Goal: Task Accomplishment & Management: Use online tool/utility

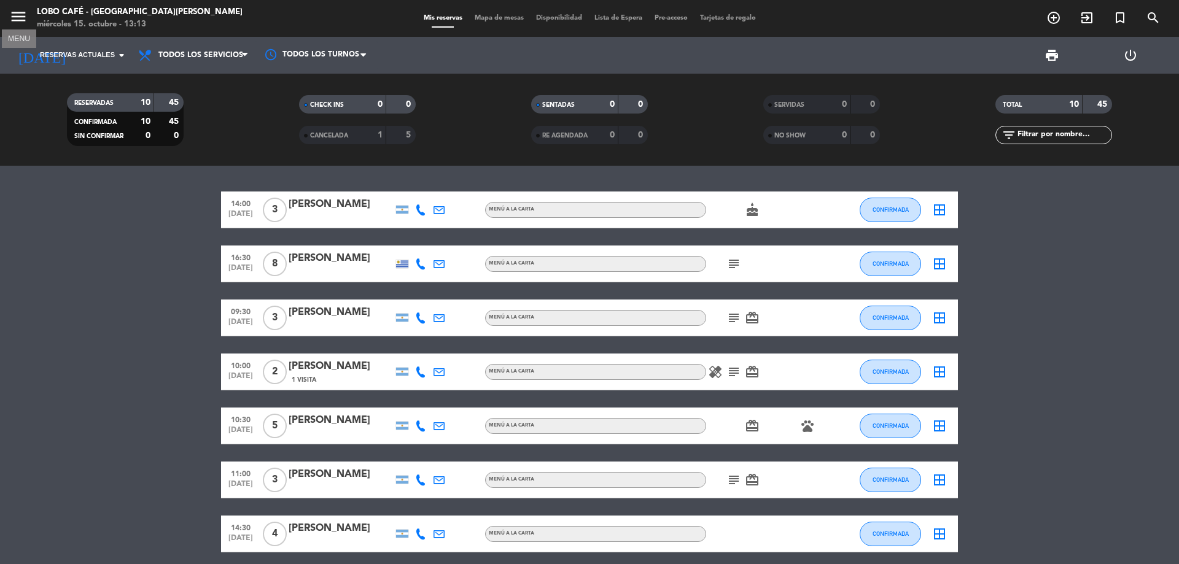
click at [22, 14] on icon "menu" at bounding box center [18, 16] width 18 height 18
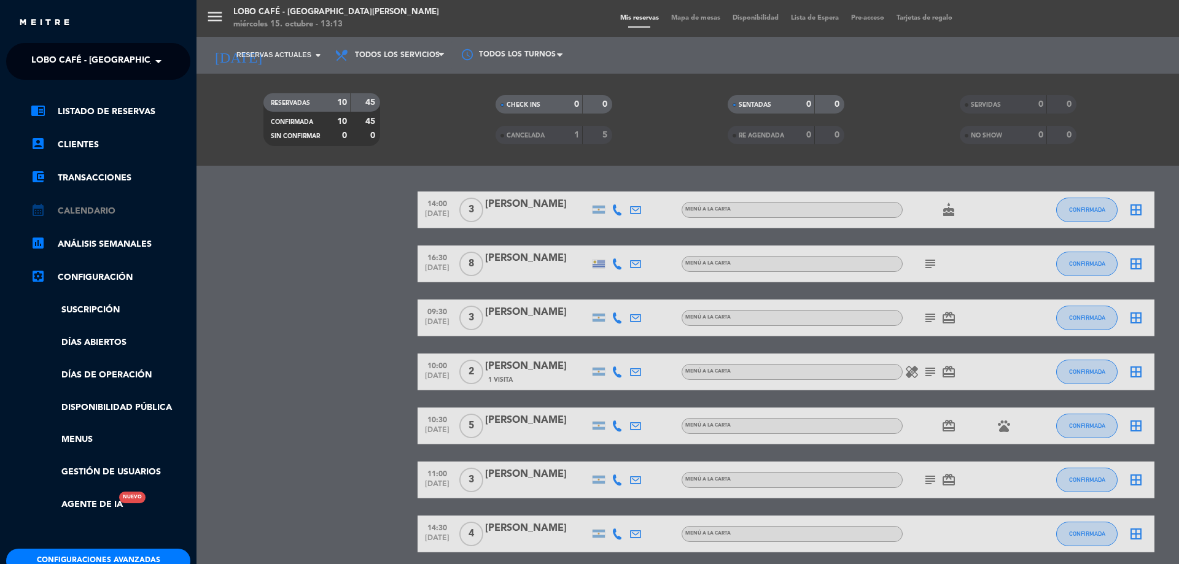
click at [80, 210] on link "calendar_month Calendario" at bounding box center [111, 211] width 160 height 15
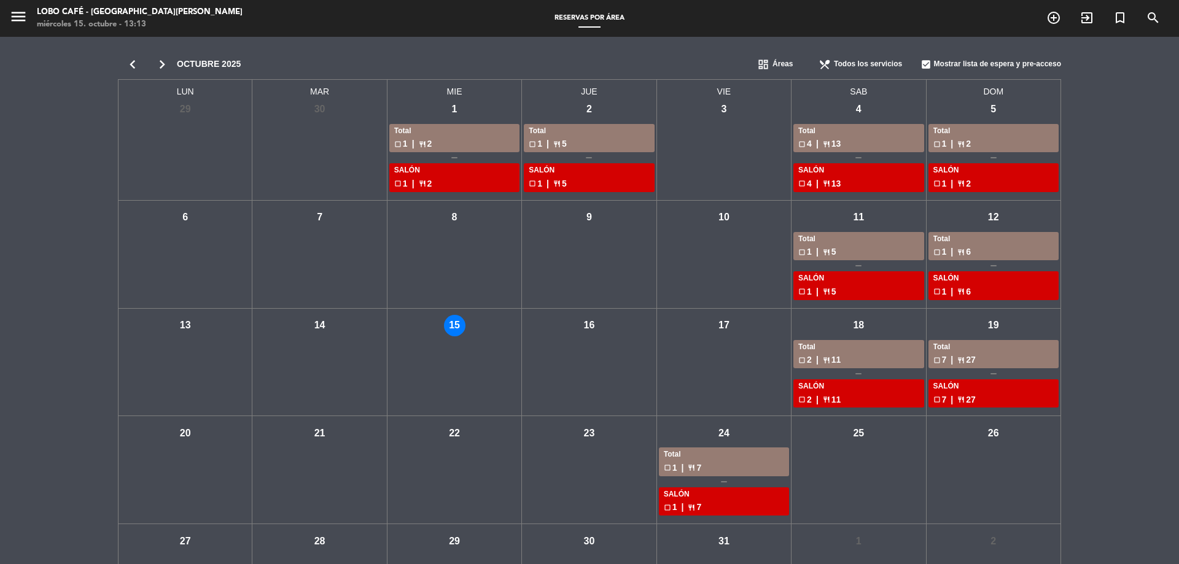
click at [1018, 326] on div "dom - 19 Total check_box_outline_blank 7 | restaurant 27 SALÓN check_box_outlin…" at bounding box center [994, 363] width 135 height 108
click at [997, 60] on div "check_box Mostrar lista de espera y pre-acceso" at bounding box center [991, 64] width 141 height 25
click at [997, 60] on div "check_box_outline_blank Mostrar lista de espera y pre-acceso" at bounding box center [991, 64] width 141 height 25
click at [997, 60] on div "check_box Mostrar lista de espera y pre-acceso" at bounding box center [991, 64] width 141 height 25
click at [997, 60] on div "check_box_outline_blank Mostrar lista de espera y pre-acceso" at bounding box center [991, 64] width 141 height 25
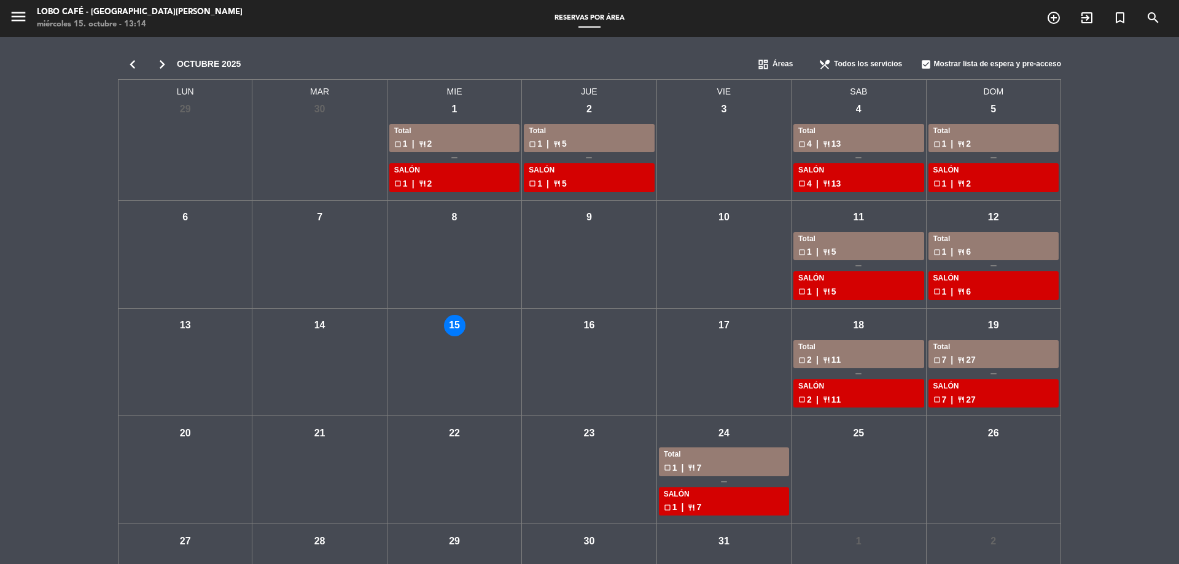
click at [653, 60] on div "chevron_left chevron_right [DATE] dashboard Áreas restaurant_menu Todos los ser…" at bounding box center [589, 64] width 943 height 31
click at [790, 63] on span "Áreas" at bounding box center [783, 64] width 20 height 12
click at [835, 61] on span "Todos los servicios" at bounding box center [868, 64] width 68 height 12
click at [12, 19] on icon "menu" at bounding box center [18, 16] width 18 height 18
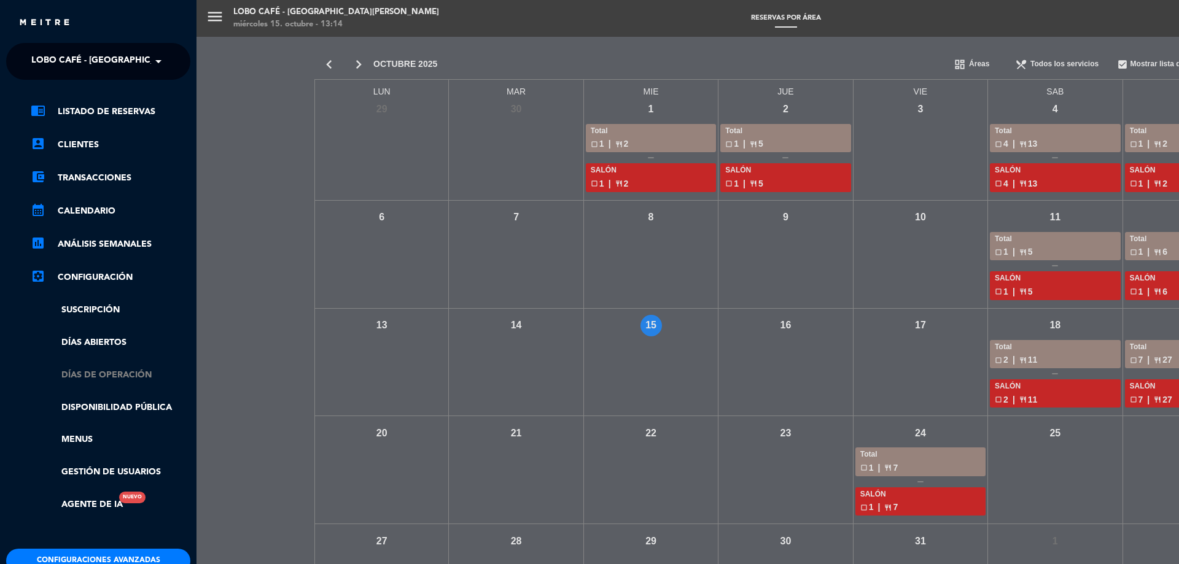
click at [116, 370] on link "Días de Operación" at bounding box center [111, 376] width 160 height 14
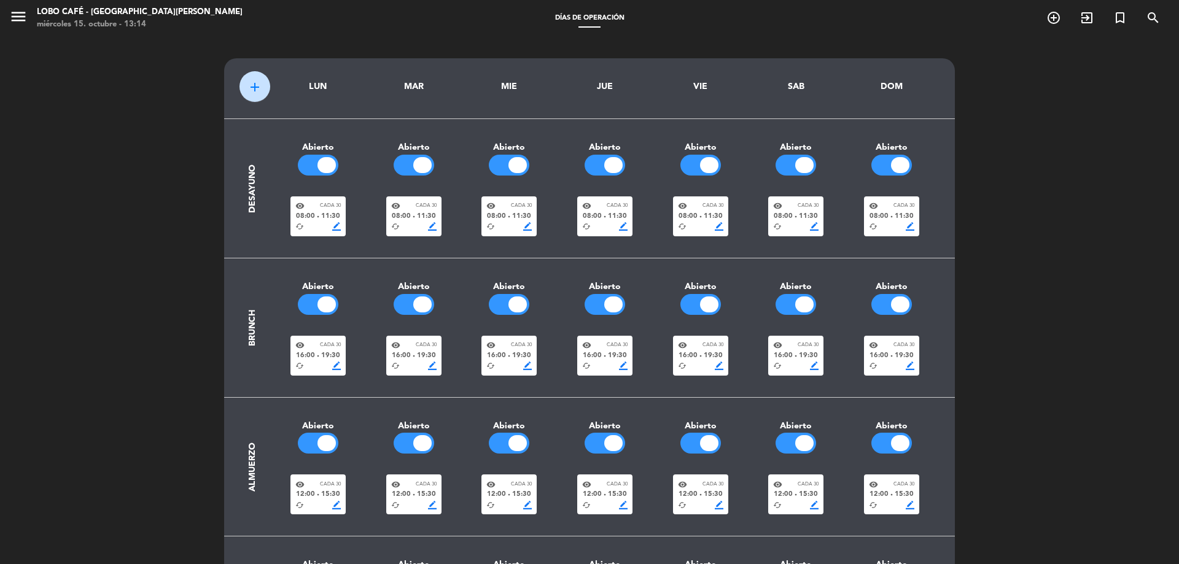
click at [889, 72] on div "add LUN MAR MIE JUE VIE SAB DOM Desayuno Abierto Abierto Abierto Abierto Abiert…" at bounding box center [589, 377] width 731 height 639
click at [894, 82] on div "DOM" at bounding box center [891, 87] width 77 height 14
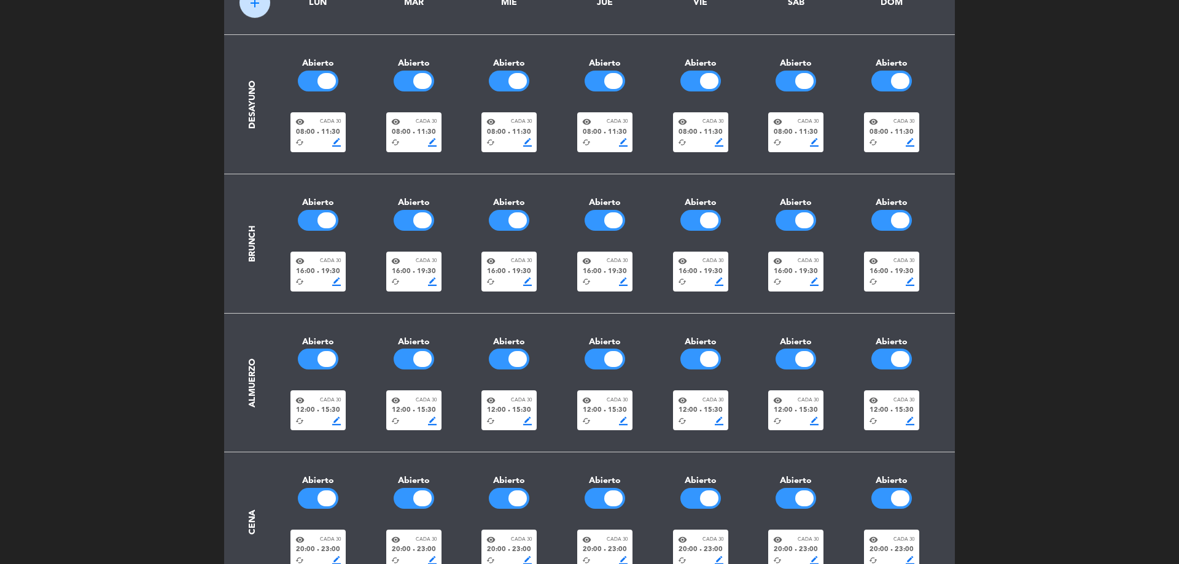
scroll to position [123, 0]
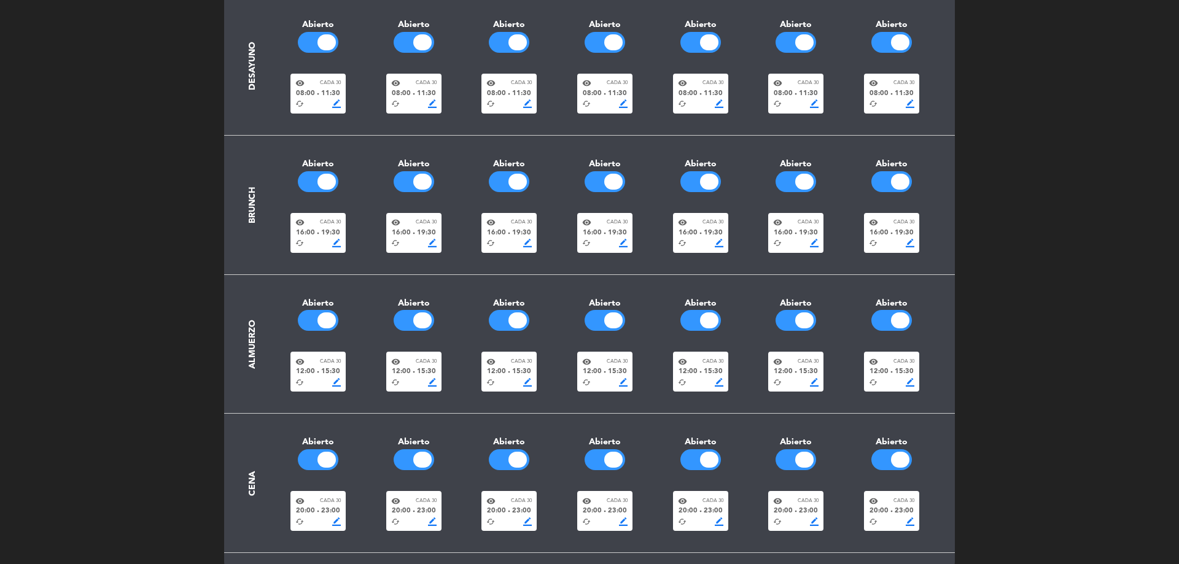
click at [915, 244] on span "border_color" at bounding box center [910, 243] width 9 height 9
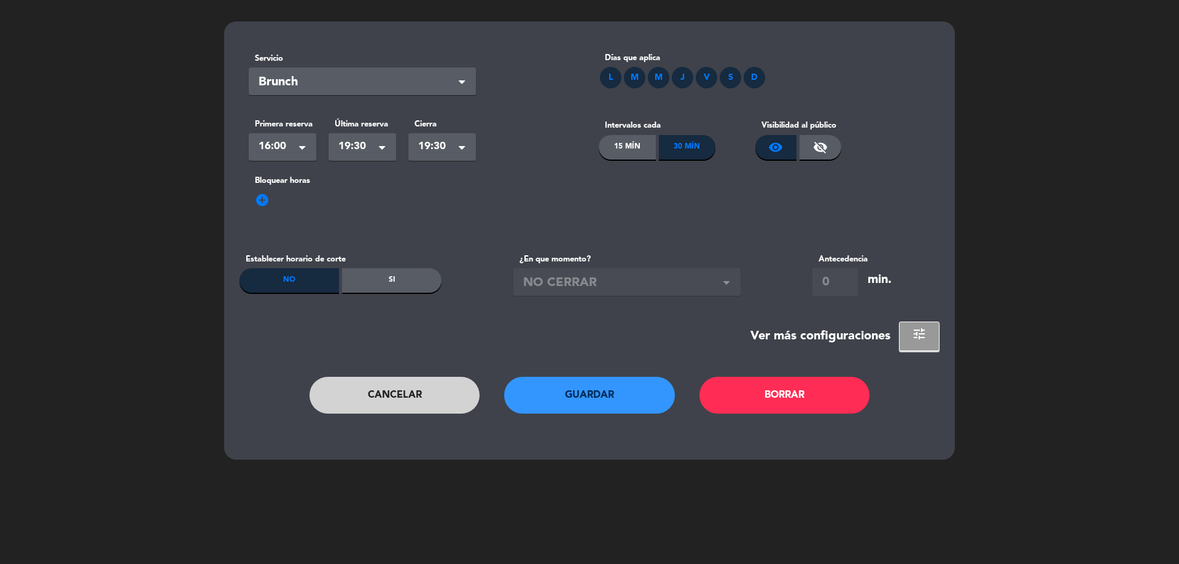
scroll to position [0, 0]
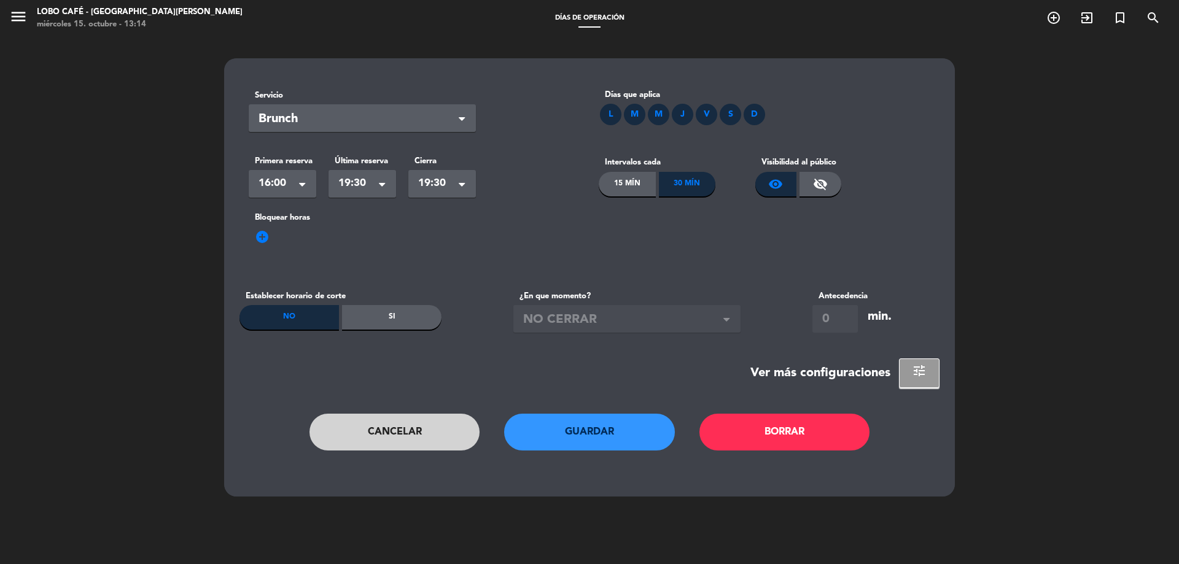
click at [814, 182] on span "visibility_off" at bounding box center [820, 184] width 15 height 15
click at [362, 314] on div "Si" at bounding box center [391, 317] width 99 height 25
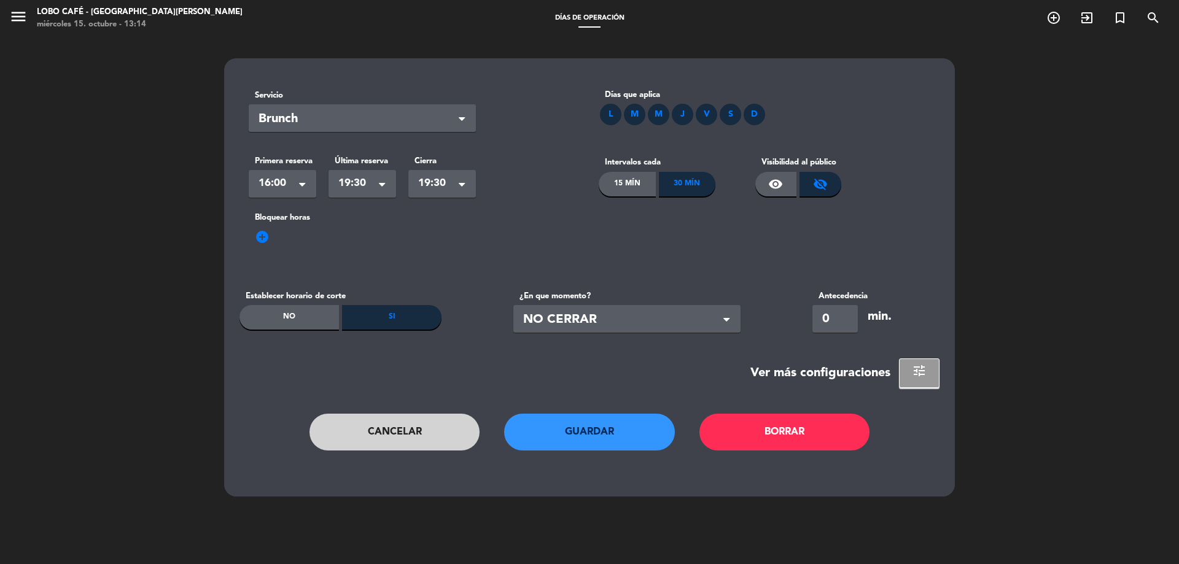
click at [599, 318] on span "NO CERRAR" at bounding box center [622, 320] width 198 height 20
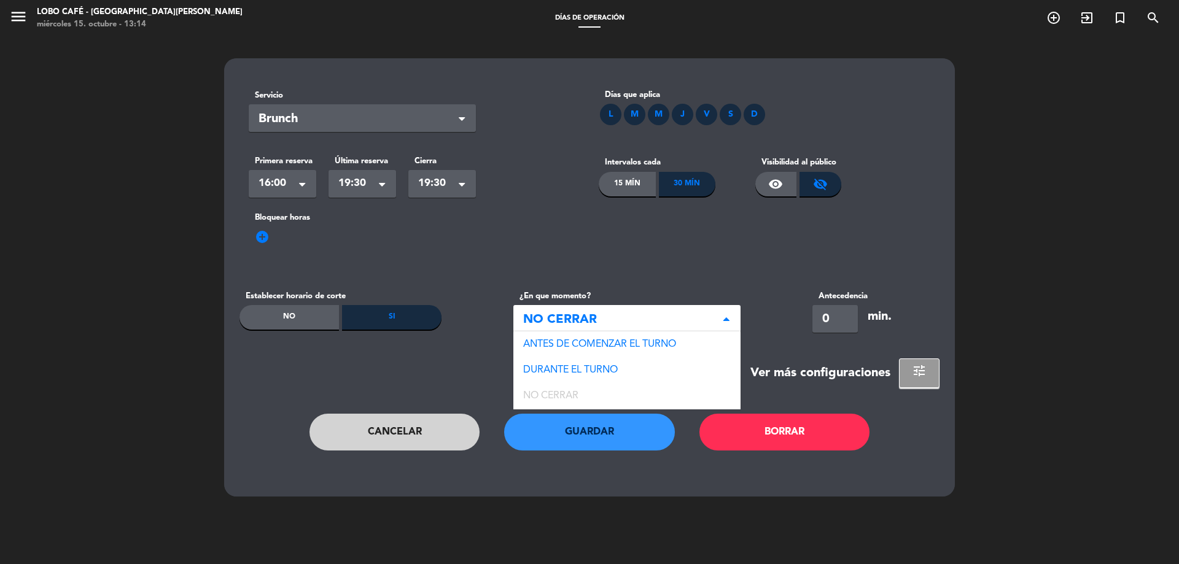
click at [436, 358] on section "Servicio Seleccionar × Brunch × Días que aplica L M M J V S D Primera reserva S…" at bounding box center [590, 234] width 700 height 308
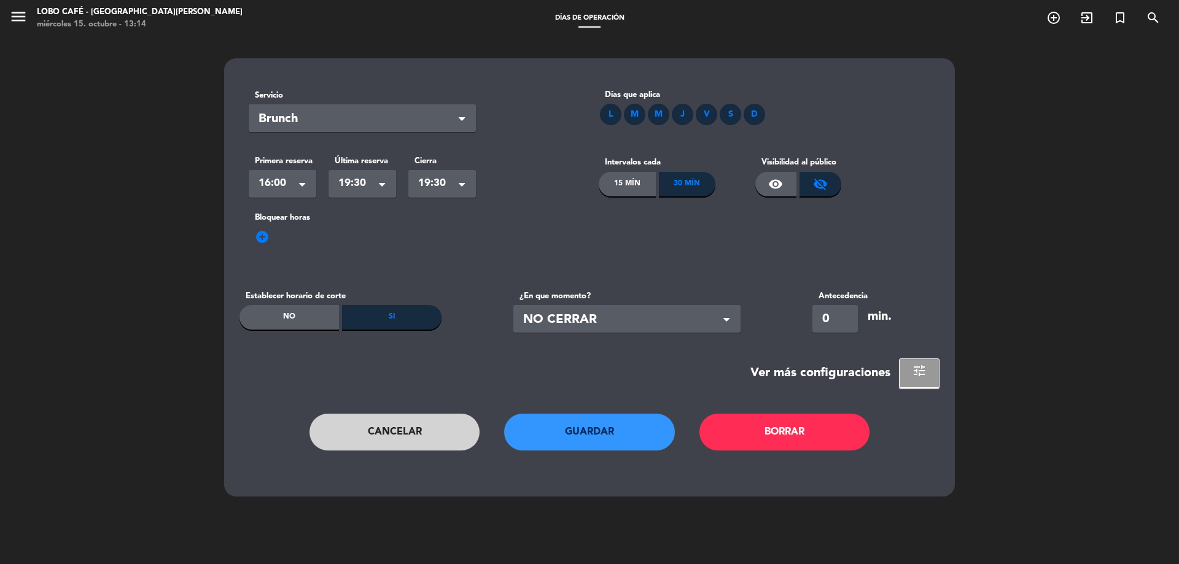
click at [274, 309] on div "No" at bounding box center [289, 317] width 99 height 25
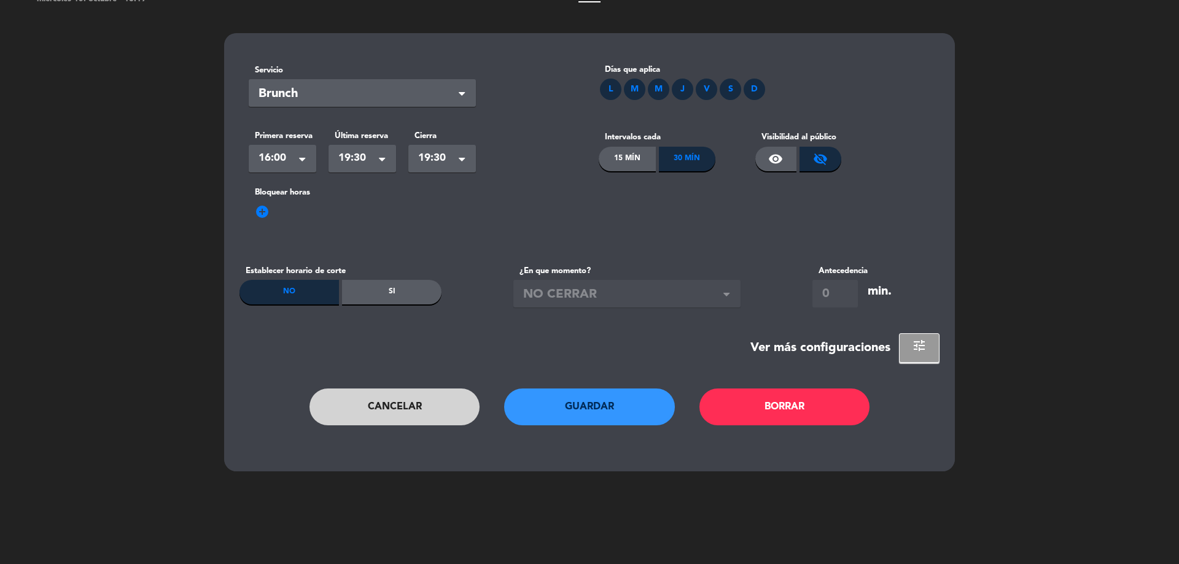
scroll to position [37, 0]
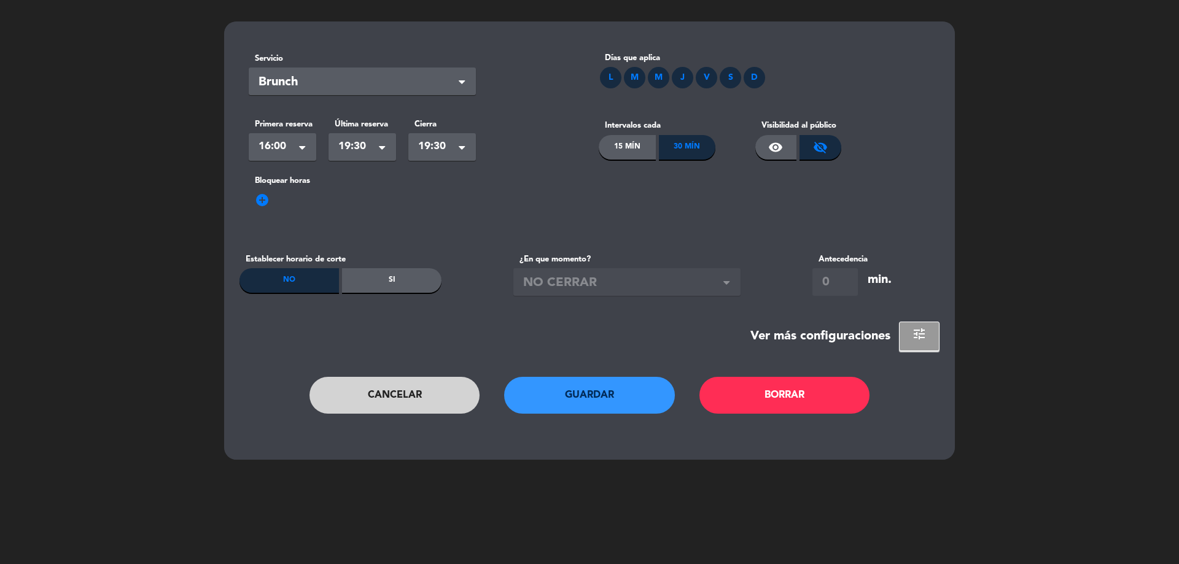
click at [621, 391] on button "Guardar" at bounding box center [589, 395] width 171 height 37
